Goal: Information Seeking & Learning: Learn about a topic

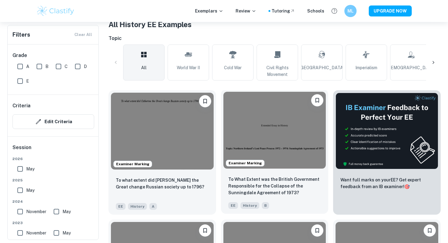
scroll to position [125, 0]
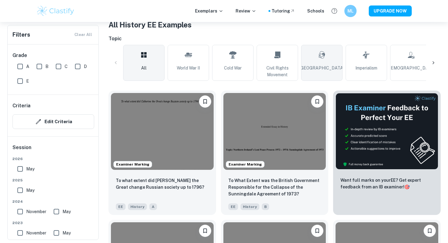
click at [328, 58] on link "[GEOGRAPHIC_DATA]" at bounding box center [321, 63] width 41 height 36
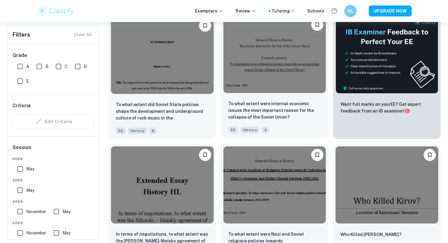
scroll to position [208, 0]
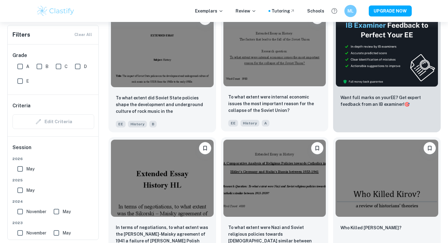
click at [287, 79] on img at bounding box center [274, 47] width 103 height 77
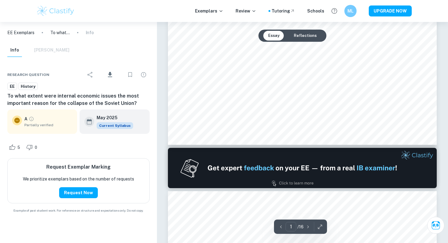
type input "2"
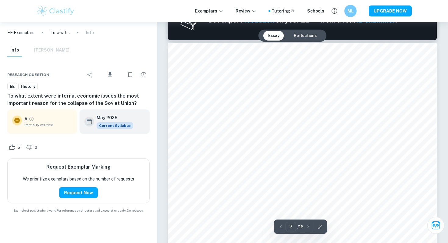
scroll to position [409, 0]
